Goal: Register for event/course

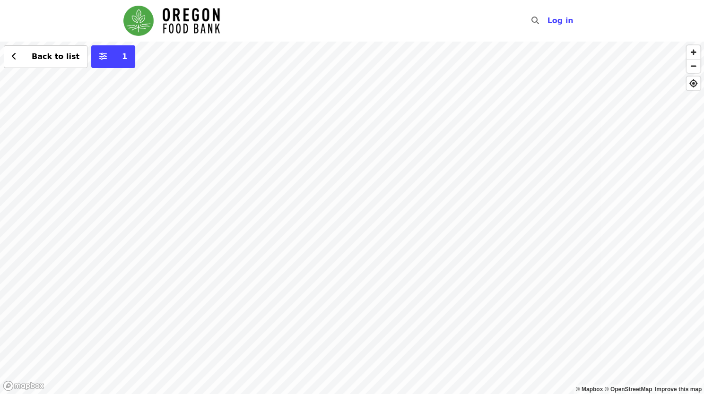
click at [201, 151] on div "Back to list 1" at bounding box center [352, 218] width 704 height 353
click at [202, 163] on span "See 2 actions at this location" at bounding box center [196, 165] width 124 height 9
click at [208, 168] on span "See 2 actions at this location" at bounding box center [196, 165] width 124 height 9
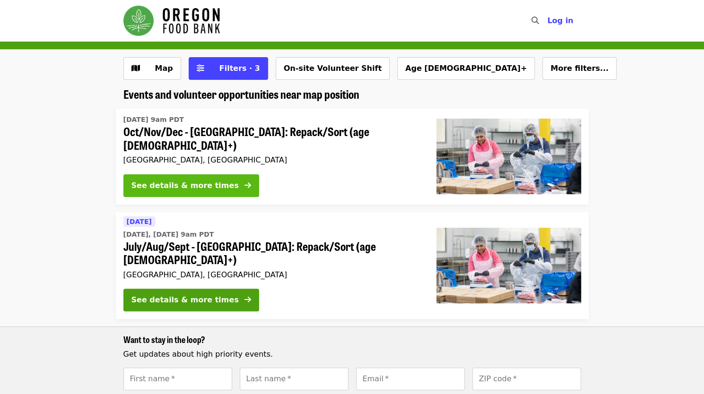
click at [217, 180] on button "See details & more times" at bounding box center [191, 185] width 136 height 23
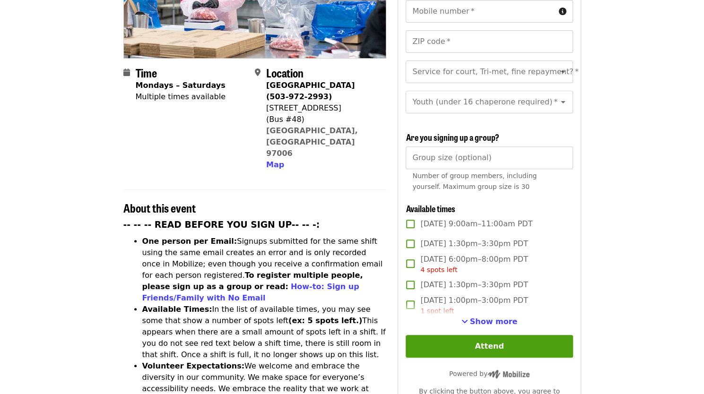
scroll to position [189, 0]
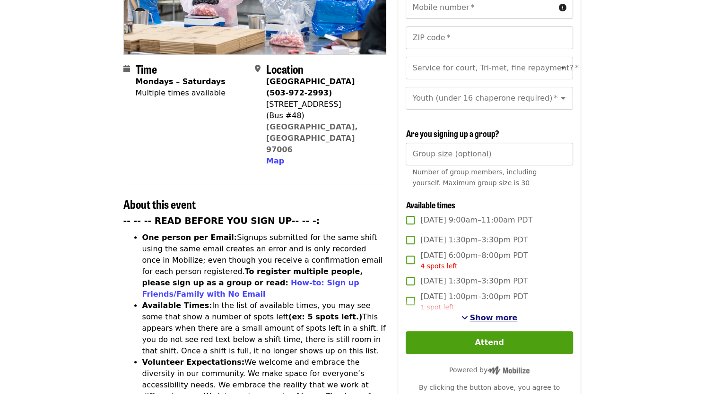
click at [492, 316] on span "Show more" at bounding box center [494, 317] width 48 height 9
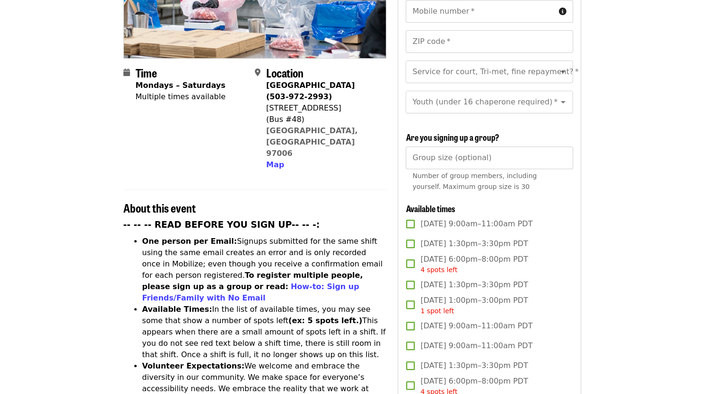
scroll to position [142, 0]
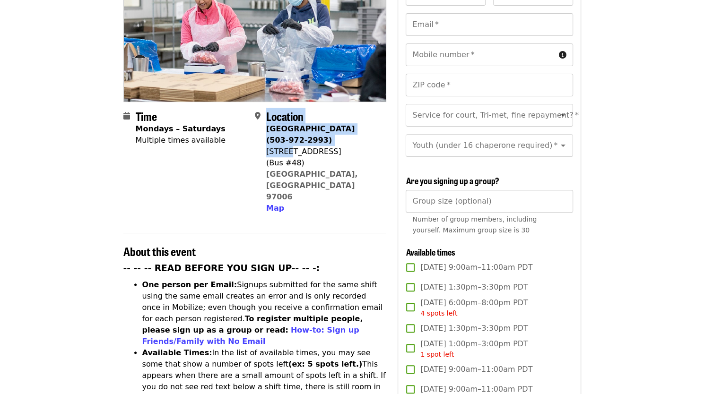
drag, startPoint x: 262, startPoint y: 132, endPoint x: 294, endPoint y: 131, distance: 32.1
click at [294, 131] on div "Location Beaverton Warehouse (503-972-2993) 1870 NW 173rd Ave (Bus #48) Beavert…" at bounding box center [317, 162] width 124 height 104
click at [306, 146] on div "1870 NW 173rd Ave" at bounding box center [322, 151] width 112 height 11
drag, startPoint x: 337, startPoint y: 132, endPoint x: 265, endPoint y: 135, distance: 71.4
click at [265, 135] on div "Location Beaverton Warehouse (503-972-2993) 1870 NW 173rd Ave (Bus #48) Beavert…" at bounding box center [317, 162] width 124 height 104
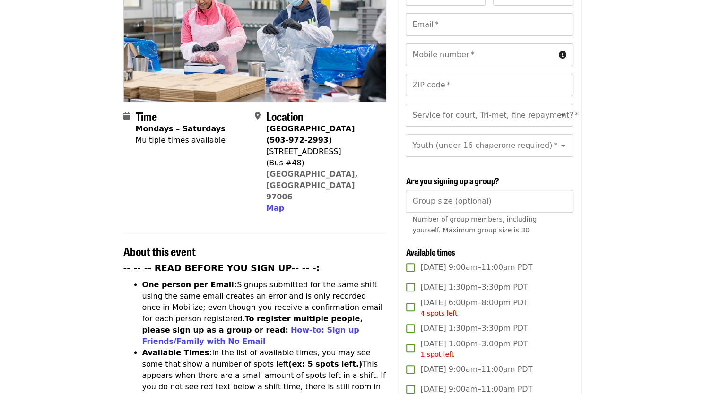
click at [264, 136] on span at bounding box center [260, 163] width 11 height 104
drag, startPoint x: 270, startPoint y: 138, endPoint x: 312, endPoint y: 130, distance: 42.9
click at [312, 146] on div "1870 NW 173rd Ave" at bounding box center [322, 151] width 112 height 11
click at [304, 146] on div "1870 NW 173rd Ave" at bounding box center [322, 151] width 112 height 11
click at [268, 204] on span "Map" at bounding box center [275, 208] width 18 height 9
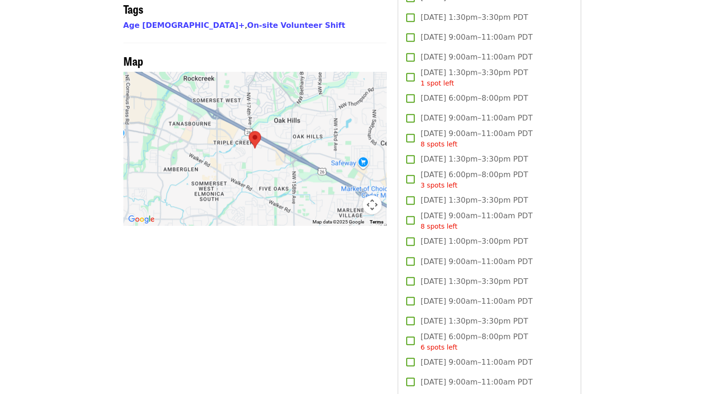
scroll to position [798, 0]
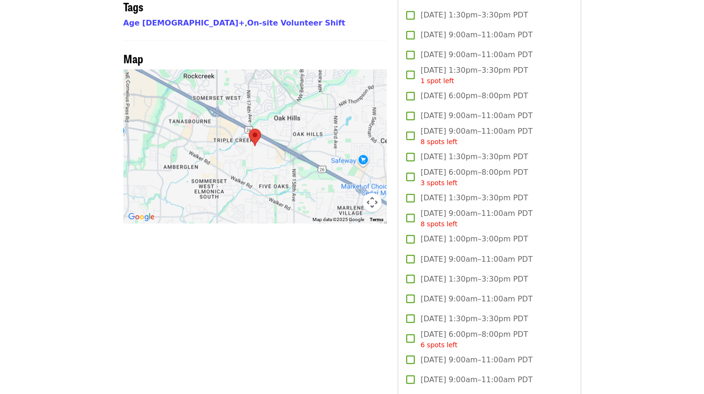
click at [254, 125] on img at bounding box center [255, 137] width 20 height 25
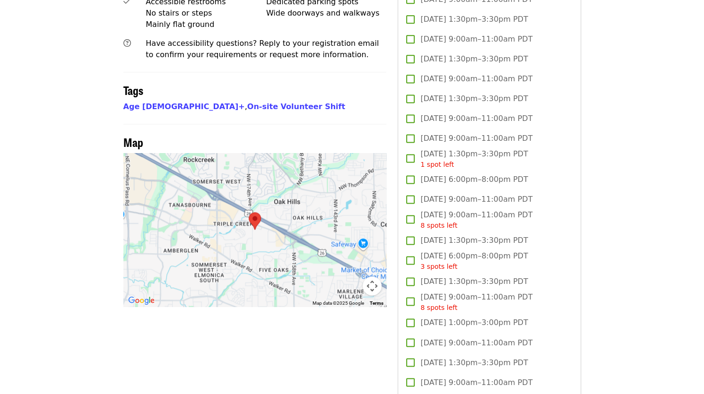
scroll to position [657, 0]
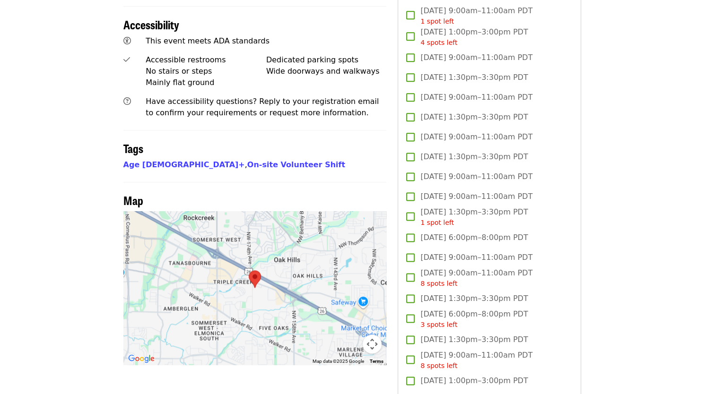
click at [272, 246] on div at bounding box center [254, 288] width 263 height 154
click at [251, 267] on img at bounding box center [255, 279] width 20 height 25
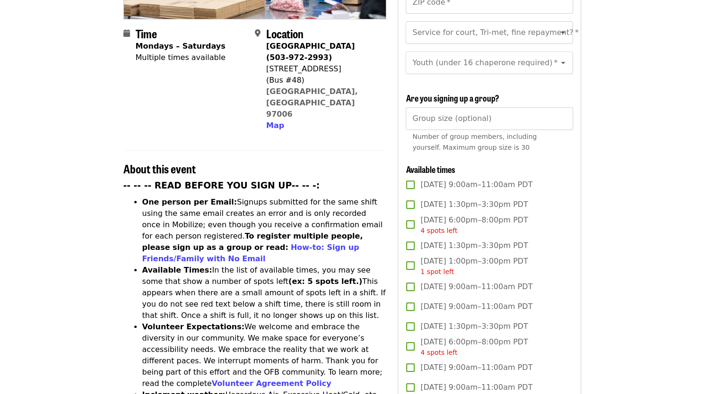
scroll to position [137, 0]
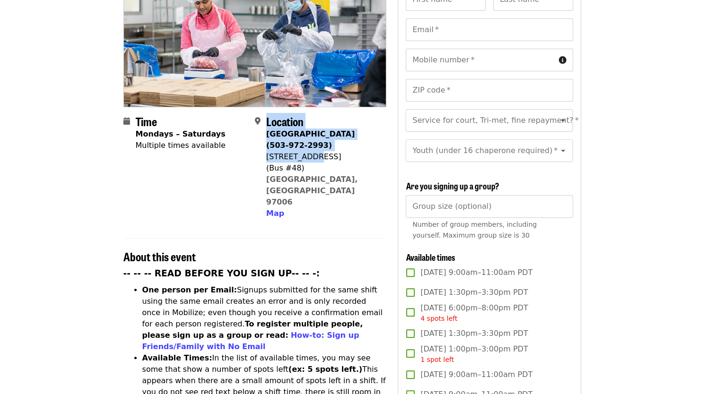
drag, startPoint x: 263, startPoint y: 117, endPoint x: 316, endPoint y: 137, distance: 56.5
click at [316, 137] on div "Location Beaverton Warehouse (503-972-2993) 1870 NW 173rd Ave (Bus #48) Beavert…" at bounding box center [317, 167] width 124 height 104
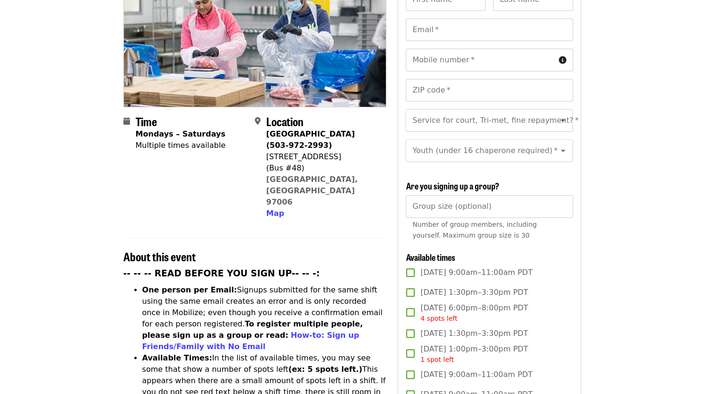
click at [320, 151] on div "1870 NW 173rd Ave" at bounding box center [322, 156] width 112 height 11
drag, startPoint x: 337, startPoint y: 141, endPoint x: 267, endPoint y: 121, distance: 73.2
click at [267, 129] on span "Beaverton Warehouse (503-972-2993) 1870 NW 173rd Ave (Bus #48) Beaverton, OR 97…" at bounding box center [322, 174] width 112 height 91
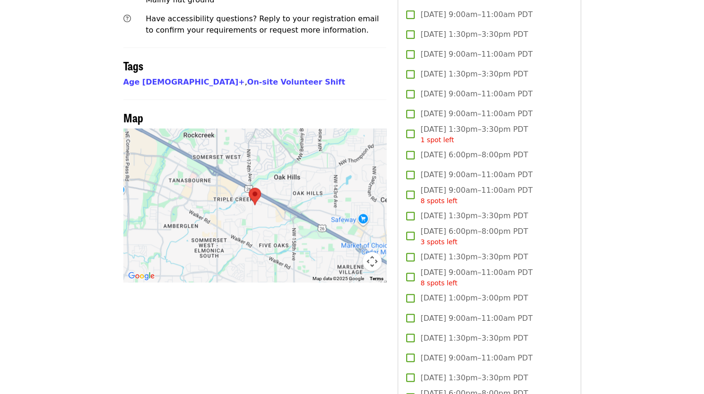
scroll to position [751, 0]
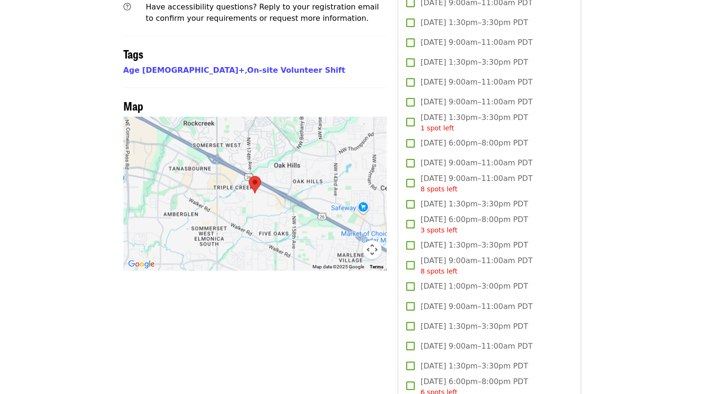
click at [472, 242] on span "Fri, Oct 24, 1:30pm–3:30pm PDT" at bounding box center [473, 245] width 107 height 11
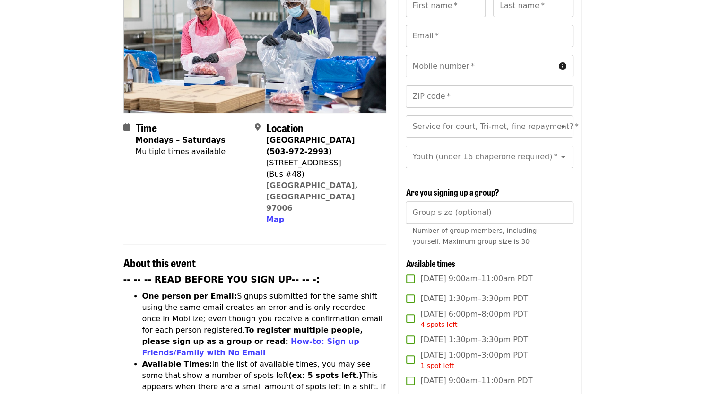
scroll to position [189, 0]
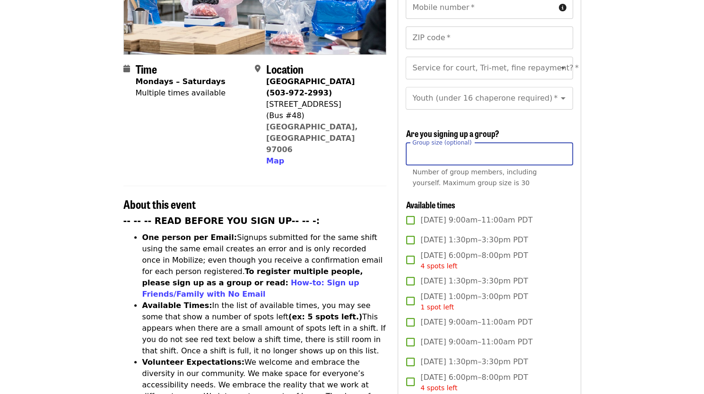
click at [512, 161] on input "Group size (optional)" at bounding box center [489, 154] width 167 height 23
click at [562, 146] on input "Group size (optional)" at bounding box center [489, 154] width 167 height 23
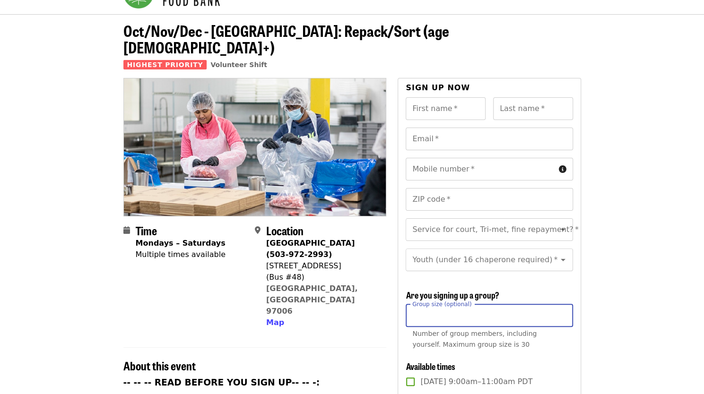
scroll to position [47, 0]
